Goal: Task Accomplishment & Management: Manage account settings

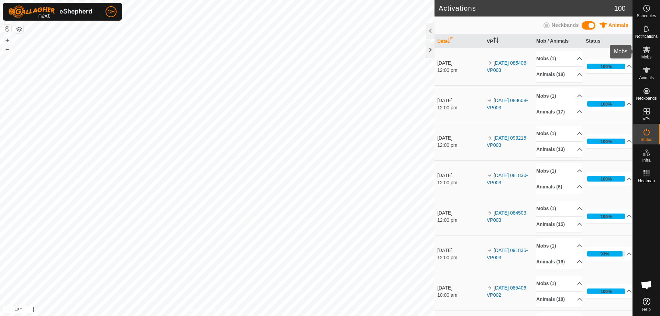
click at [642, 59] on span "Mobs" at bounding box center [646, 57] width 10 height 4
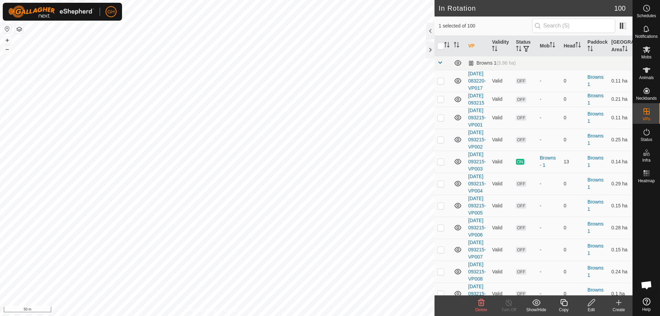
click at [617, 303] on icon at bounding box center [618, 302] width 8 height 8
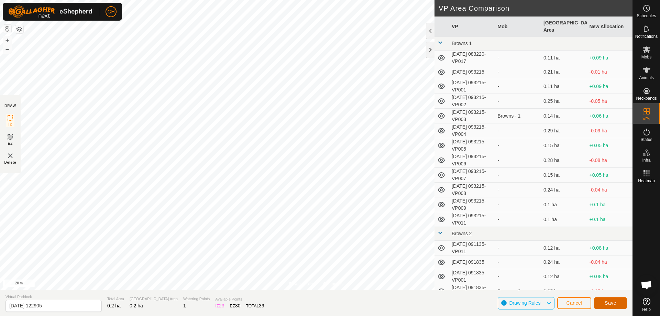
click at [607, 302] on span "Save" at bounding box center [610, 302] width 12 height 5
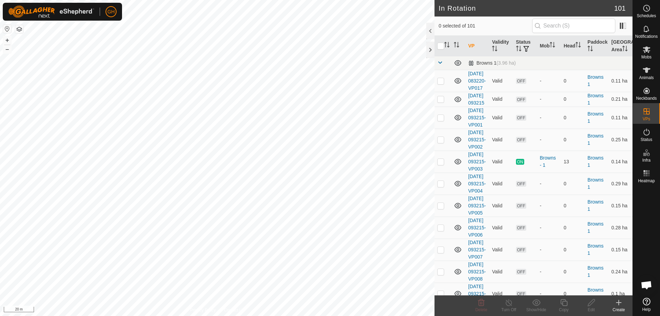
click at [619, 308] on div "Create" at bounding box center [618, 309] width 27 height 6
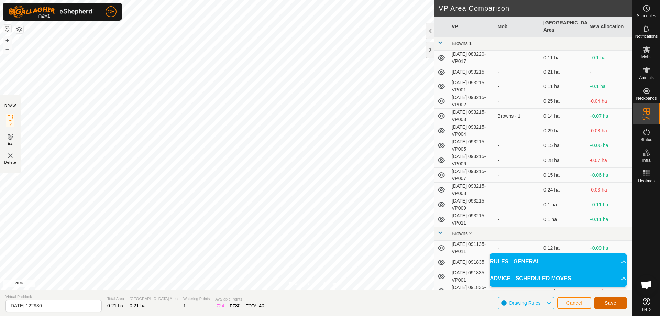
click at [616, 299] on button "Save" at bounding box center [610, 303] width 33 height 12
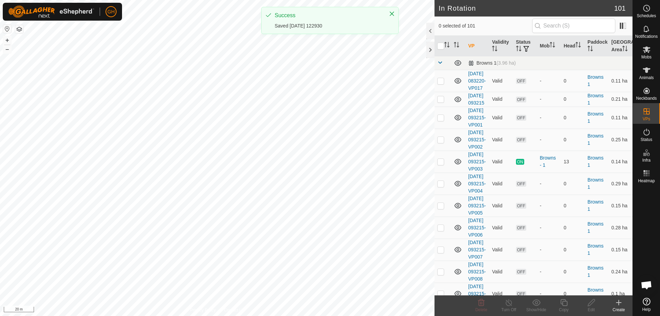
click at [617, 300] on icon at bounding box center [618, 302] width 8 height 8
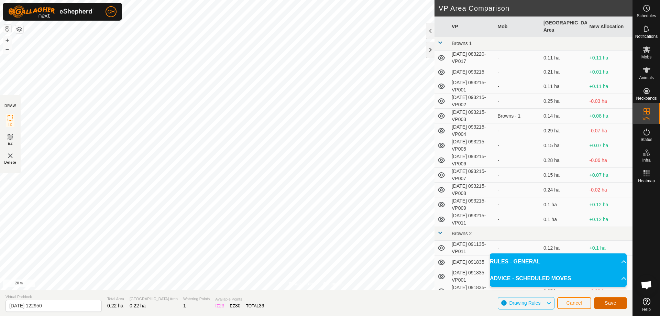
click at [611, 300] on span "Save" at bounding box center [610, 302] width 12 height 5
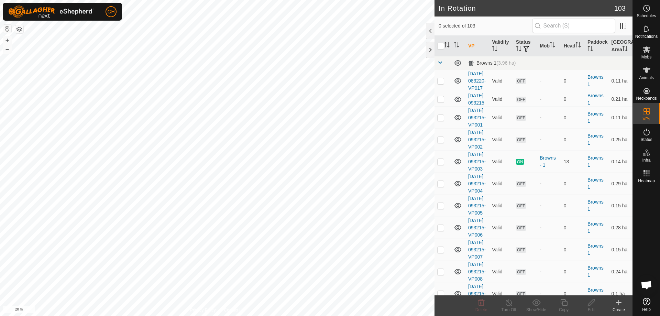
click at [621, 302] on icon at bounding box center [618, 302] width 5 height 0
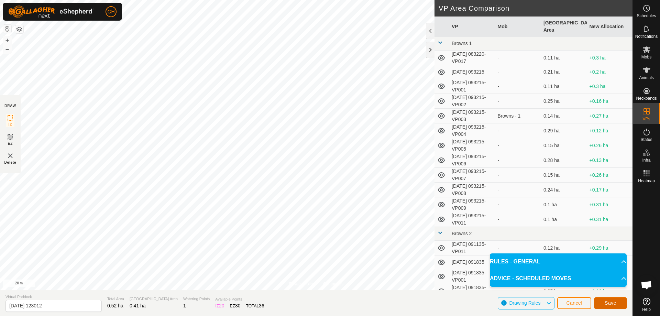
click at [615, 300] on button "Save" at bounding box center [610, 303] width 33 height 12
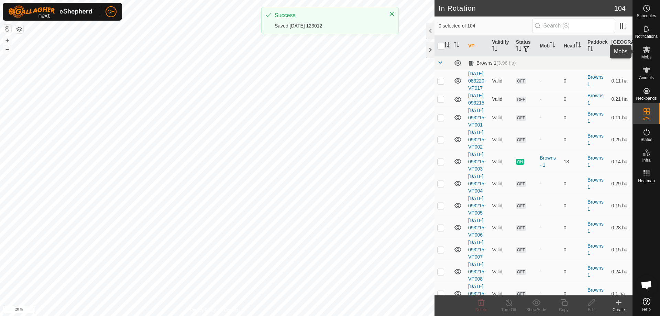
click at [648, 51] on icon at bounding box center [646, 49] width 8 height 7
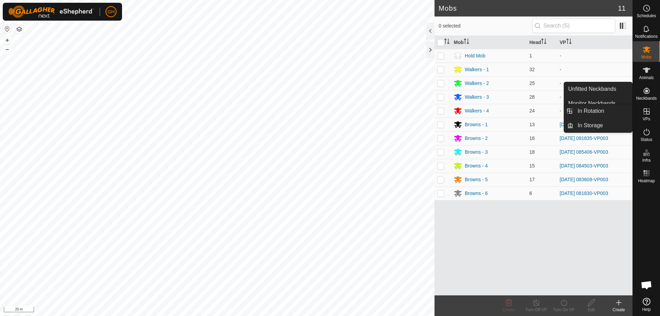
click at [648, 114] on icon at bounding box center [646, 111] width 6 height 6
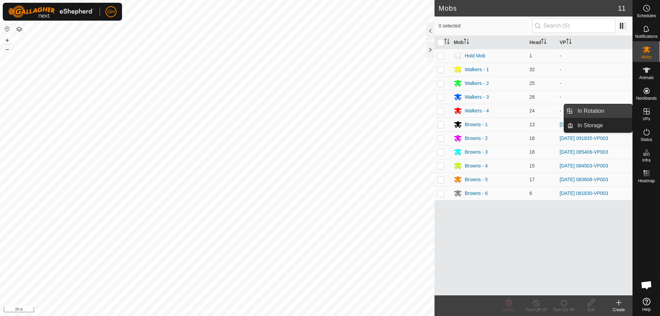
click at [611, 113] on link "In Rotation" at bounding box center [602, 111] width 59 height 14
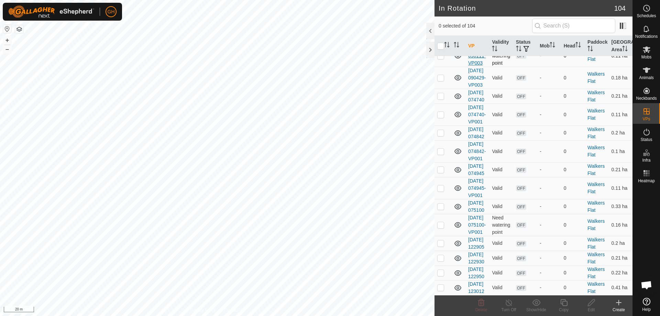
scroll to position [2601, 0]
click at [443, 14] on p-checkbox at bounding box center [440, 11] width 7 height 5
checkbox input "true"
click at [443, 36] on p-checkbox at bounding box center [440, 33] width 7 height 5
checkbox input "true"
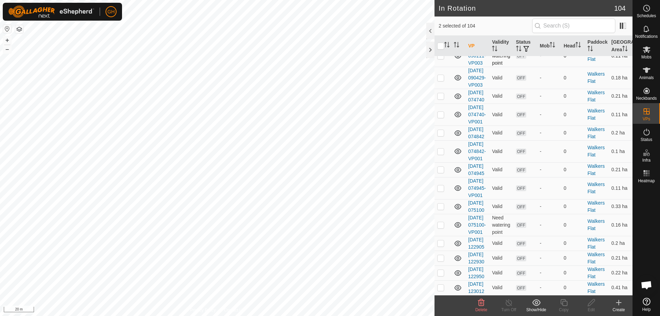
click at [441, 58] on p-checkbox at bounding box center [440, 55] width 7 height 5
checkbox input "true"
click at [441, 80] on p-checkbox at bounding box center [440, 77] width 7 height 5
checkbox input "true"
click at [442, 99] on p-checkbox at bounding box center [440, 95] width 7 height 5
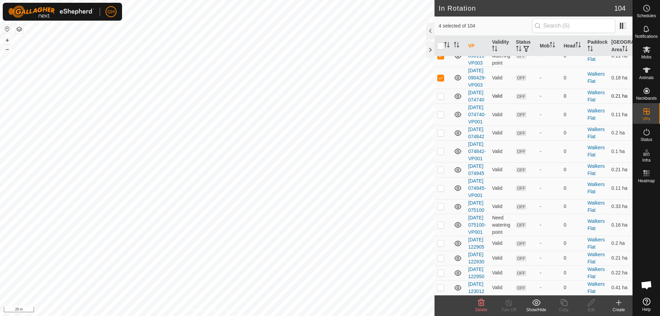
checkbox input "true"
drag, startPoint x: 440, startPoint y: 244, endPoint x: 443, endPoint y: 238, distance: 6.8
click at [441, 117] on p-checkbox at bounding box center [440, 114] width 7 height 5
checkbox input "true"
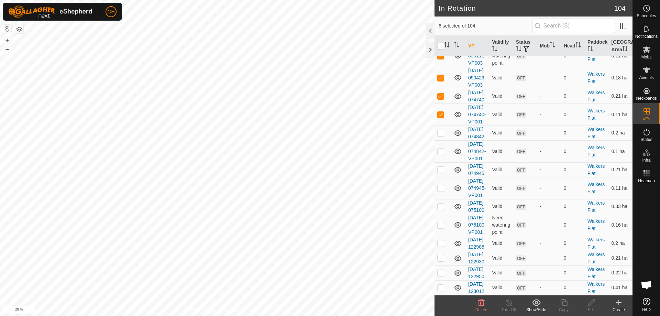
click at [440, 135] on p-checkbox at bounding box center [440, 132] width 7 height 5
checkbox input "true"
click at [443, 154] on p-checkbox at bounding box center [440, 150] width 7 height 5
checkbox input "true"
click at [440, 172] on p-checkbox at bounding box center [440, 169] width 7 height 5
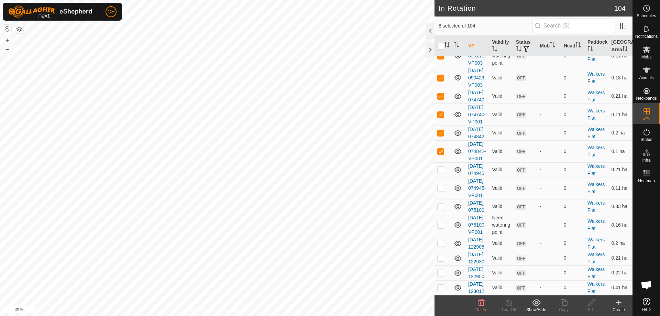
checkbox input "true"
click at [440, 191] on p-checkbox at bounding box center [440, 187] width 7 height 5
checkbox input "true"
click at [438, 209] on p-checkbox at bounding box center [440, 205] width 7 height 5
checkbox input "true"
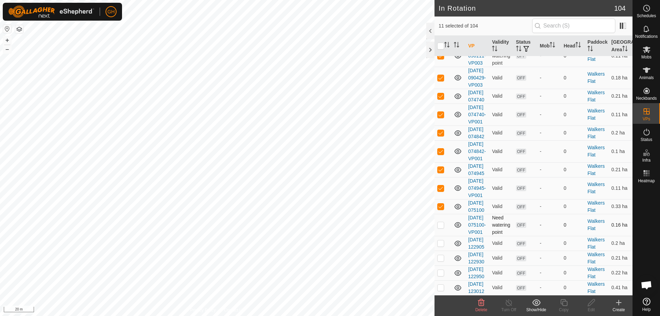
scroll to position [2773, 0]
click at [439, 227] on p-checkbox at bounding box center [440, 224] width 7 height 5
checkbox input "true"
click at [477, 304] on icon at bounding box center [481, 302] width 8 height 8
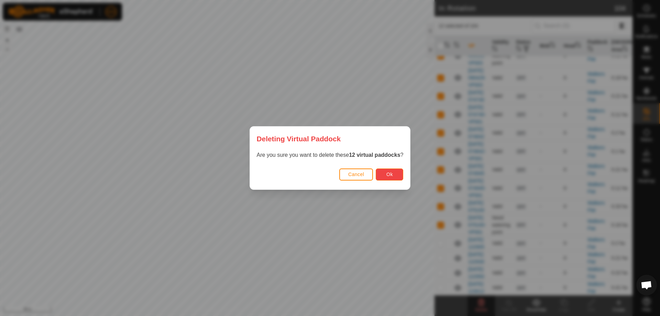
click at [398, 175] on button "Ok" at bounding box center [389, 174] width 27 height 12
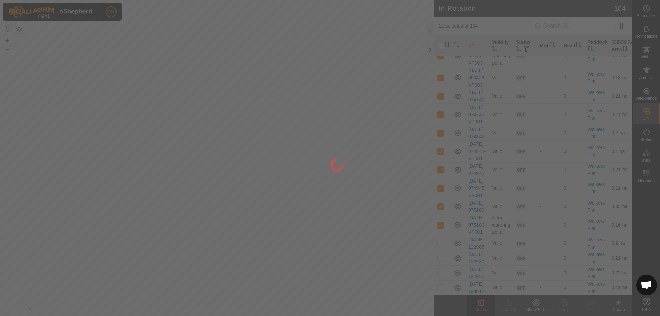
checkbox input "false"
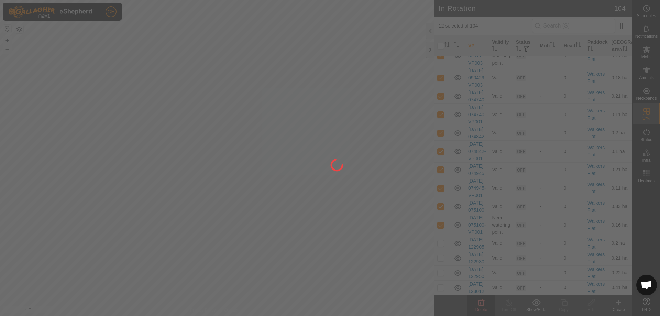
checkbox input "false"
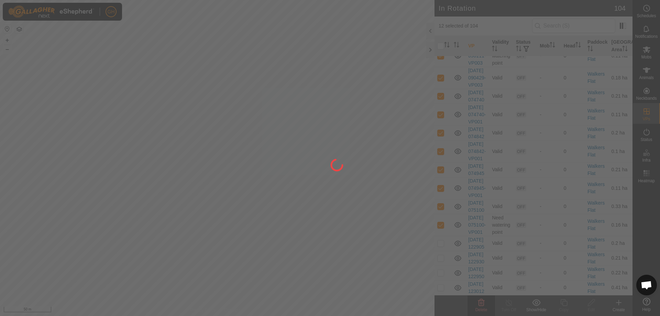
checkbox input "false"
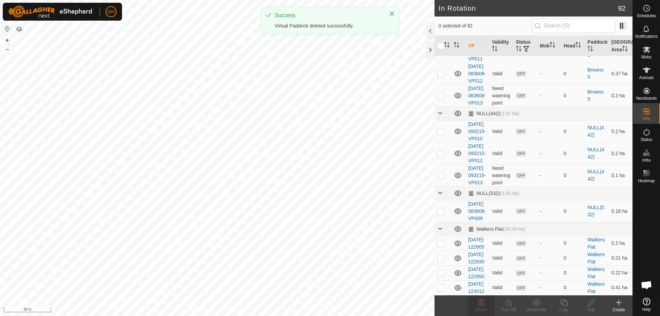
scroll to position [0, 0]
